Goal: Transaction & Acquisition: Subscribe to service/newsletter

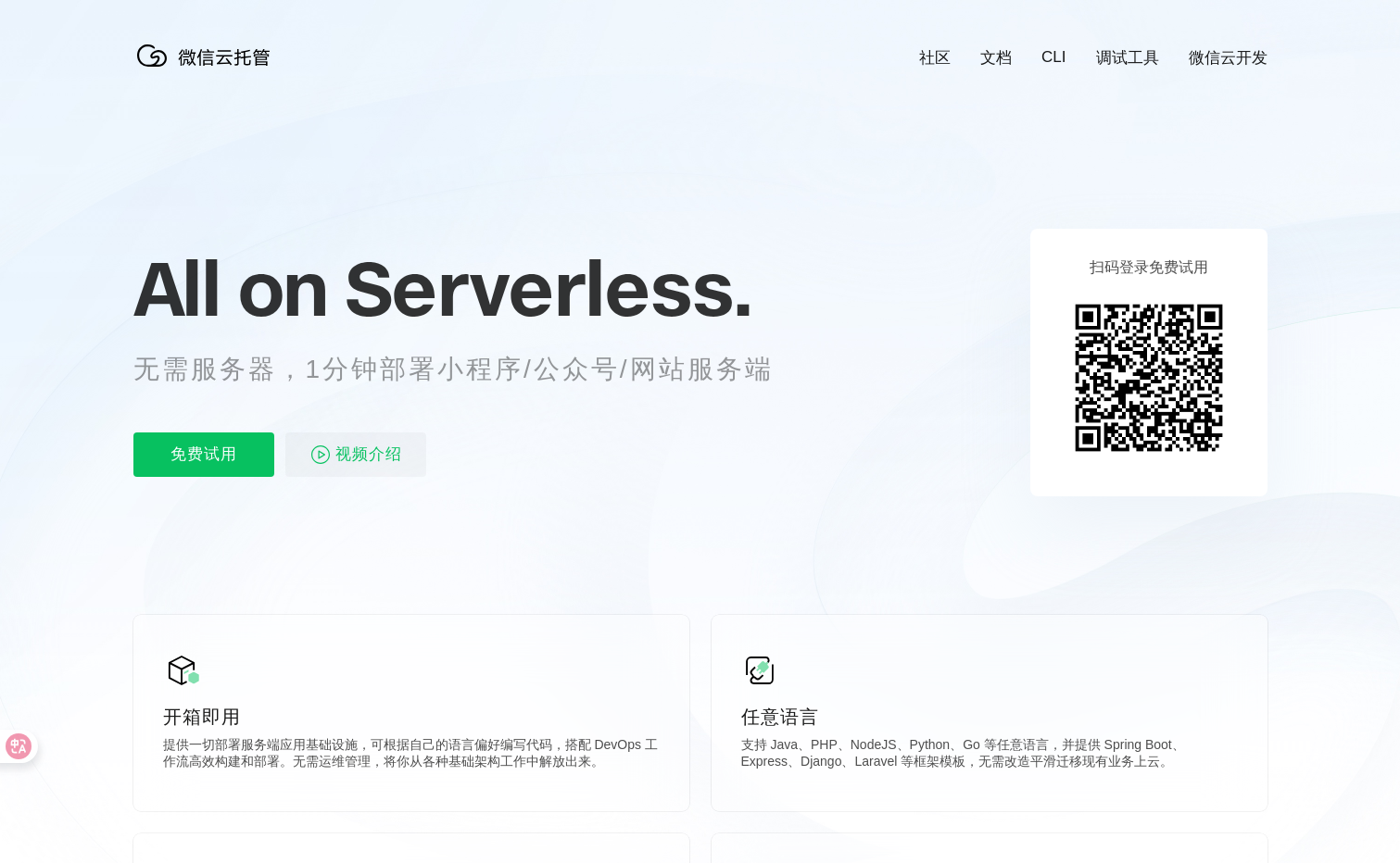
scroll to position [0, 3296]
click at [201, 449] on p "免费试用" at bounding box center [203, 455] width 141 height 45
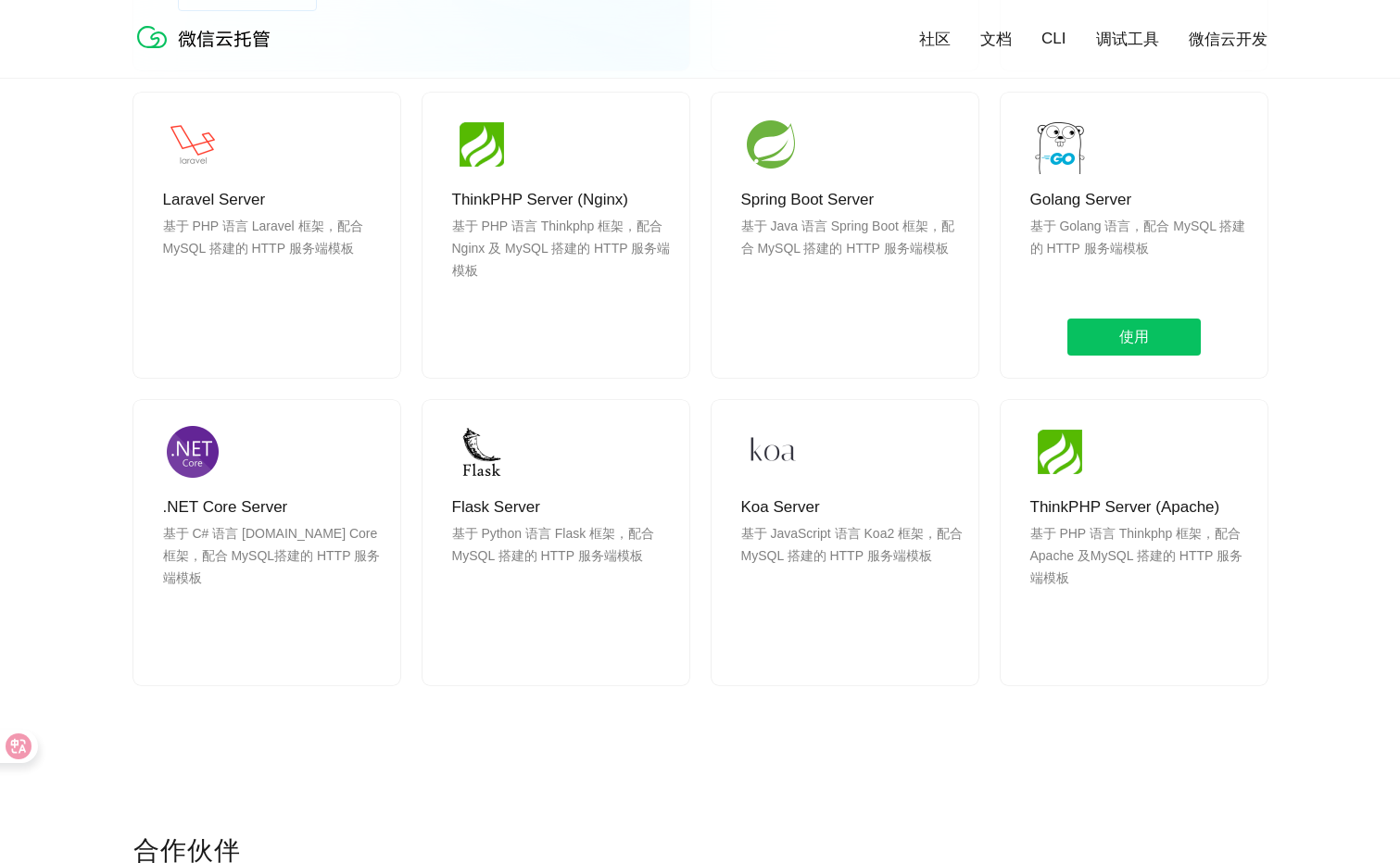
scroll to position [1482, 0]
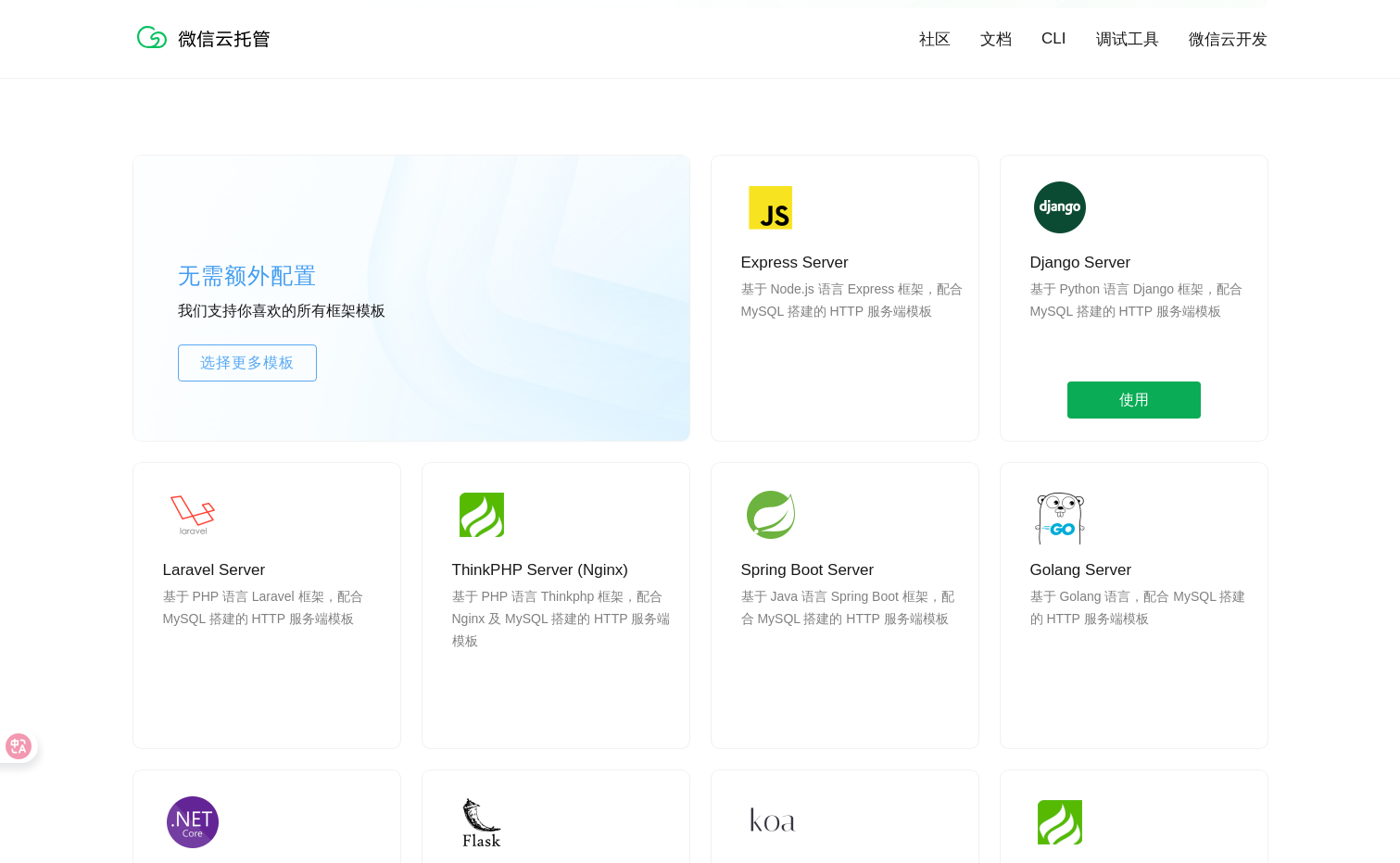
click at [1117, 401] on span "使用" at bounding box center [1134, 400] width 133 height 37
